Goal: Task Accomplishment & Management: Manage account settings

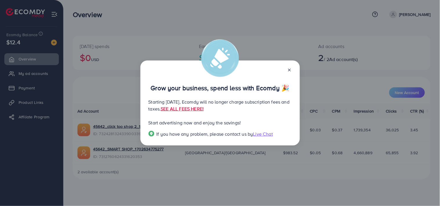
click at [289, 71] on icon at bounding box center [289, 70] width 5 height 5
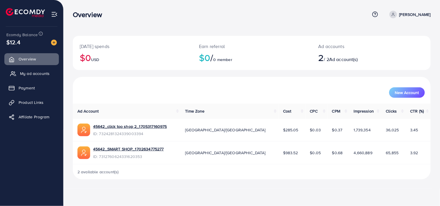
click at [40, 73] on span "My ad accounts" at bounding box center [35, 74] width 30 height 6
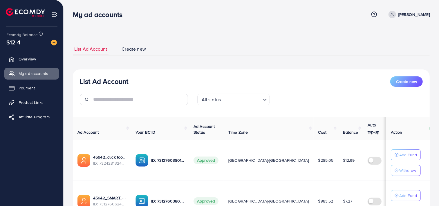
scroll to position [57, 0]
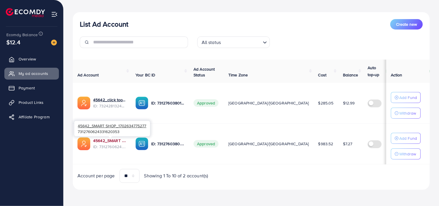
click at [103, 141] on link "45642_SMART SHOP_1702634775277" at bounding box center [109, 141] width 33 height 6
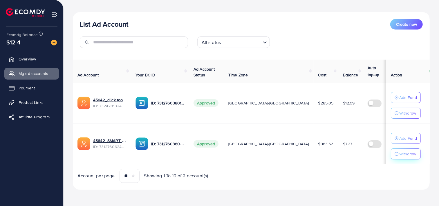
click at [402, 151] on p "Withdraw" at bounding box center [407, 154] width 17 height 7
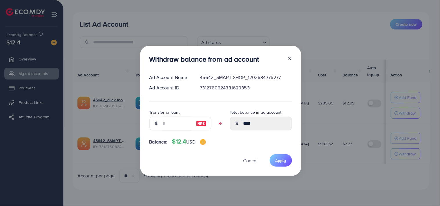
click at [200, 122] on img at bounding box center [201, 123] width 10 height 7
type input "****"
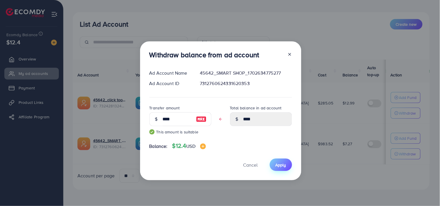
click at [278, 166] on span "Apply" at bounding box center [280, 165] width 11 height 6
